Goal: Register for event/course

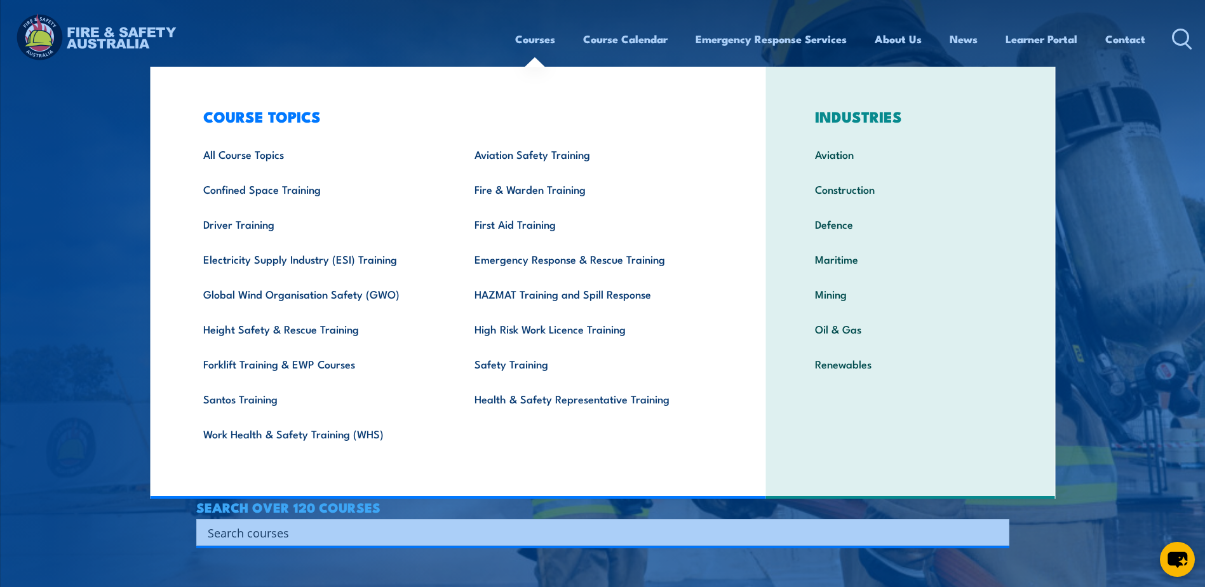
click at [531, 44] on link "Courses" at bounding box center [535, 39] width 40 height 34
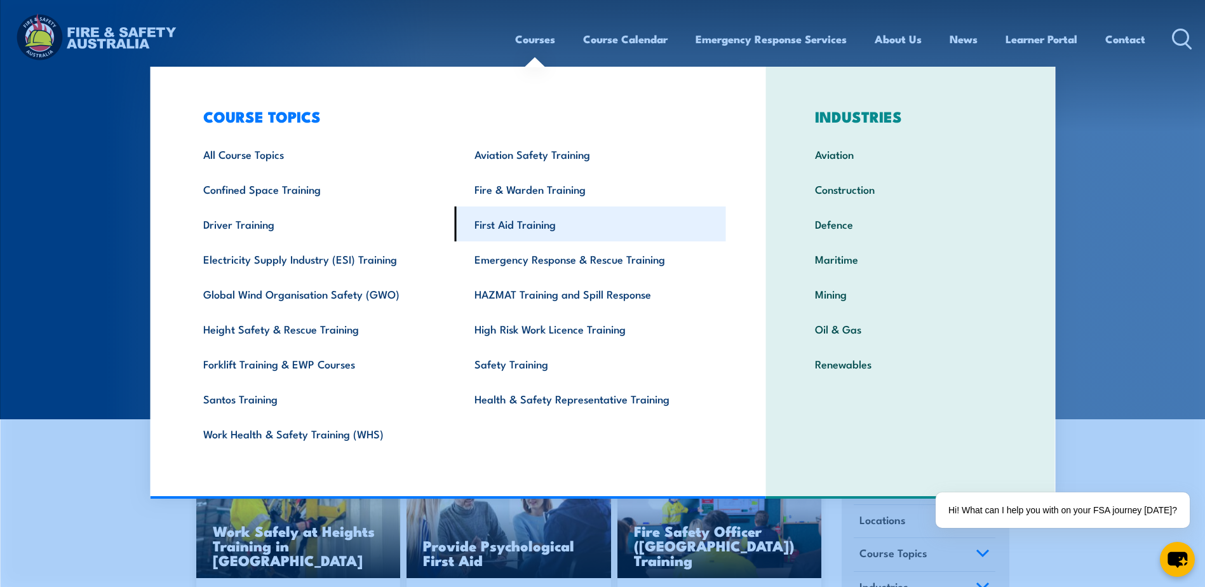
click at [531, 211] on link "First Aid Training" at bounding box center [590, 223] width 271 height 35
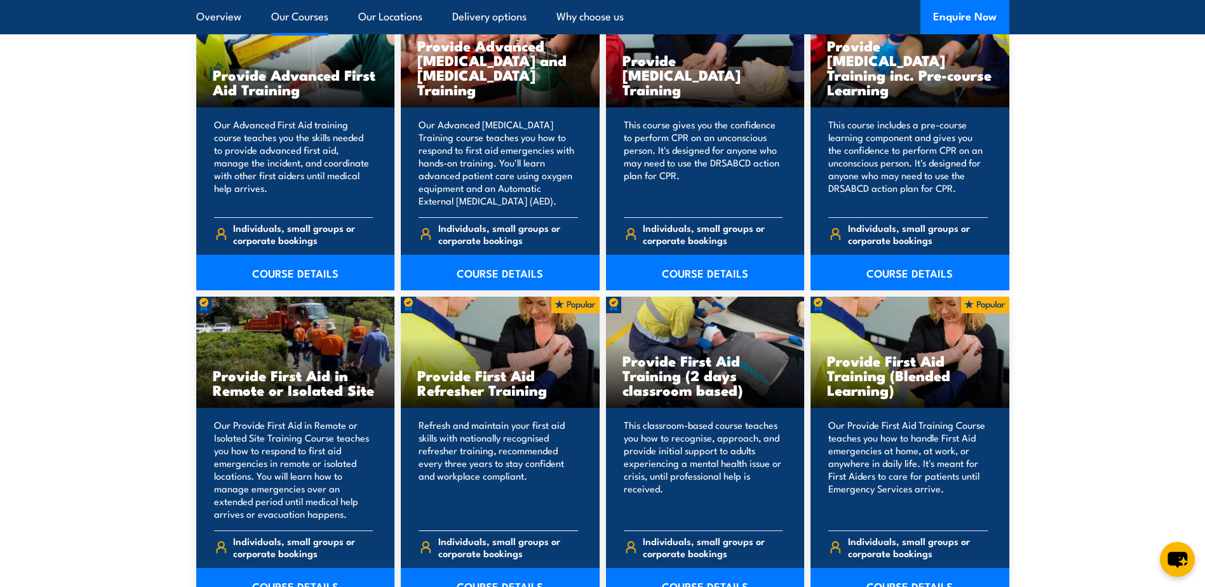
scroll to position [1714, 0]
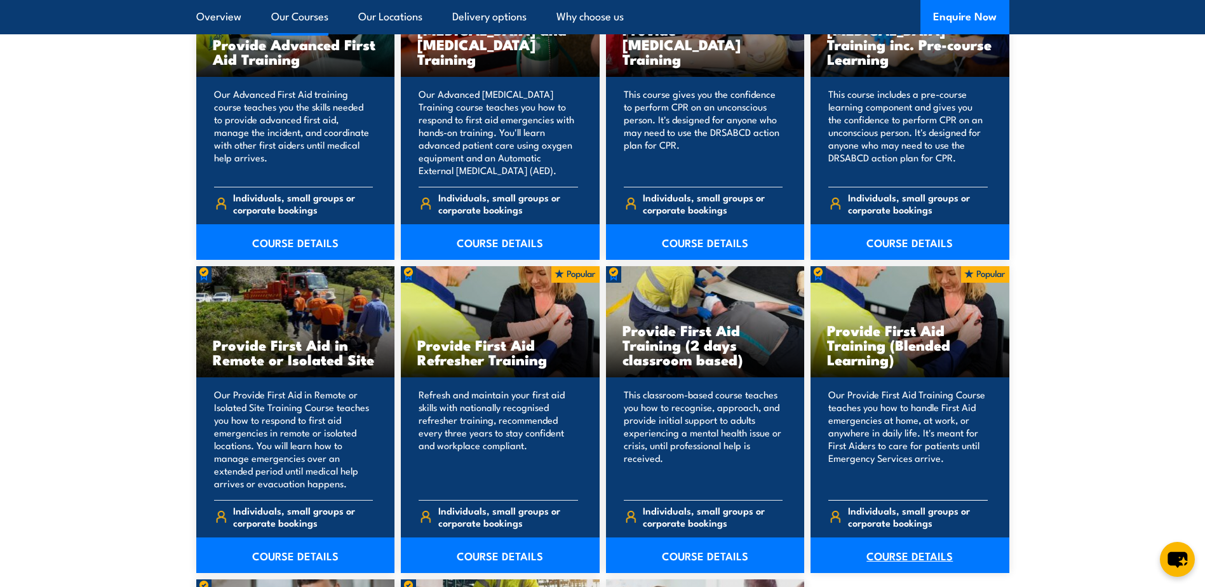
click at [895, 558] on link "COURSE DETAILS" at bounding box center [909, 555] width 199 height 36
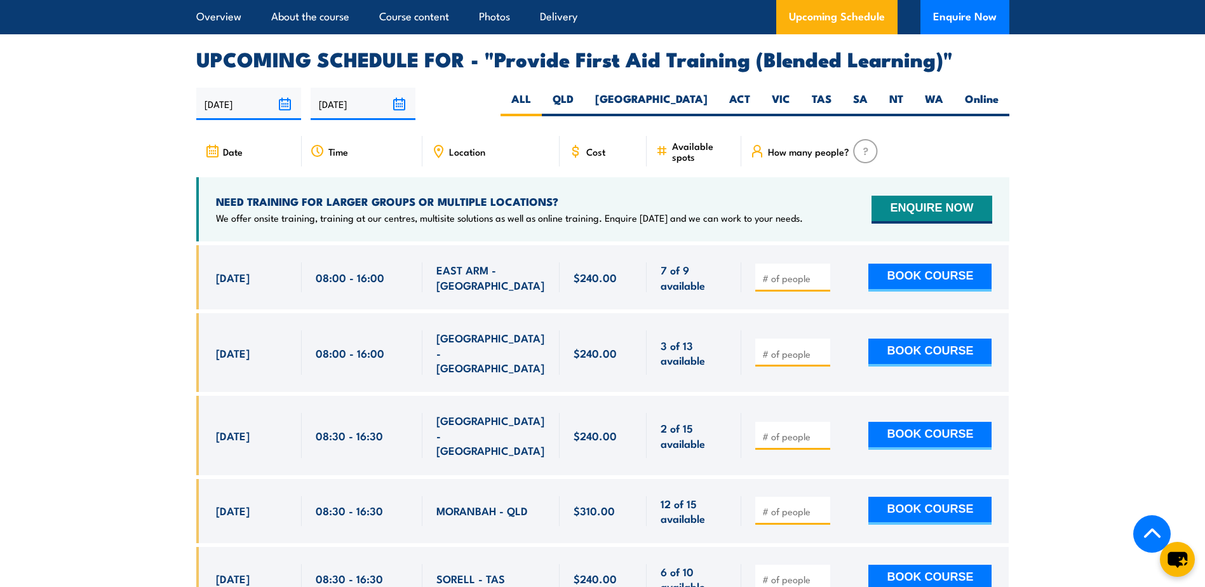
scroll to position [2413, 0]
